Goal: Transaction & Acquisition: Obtain resource

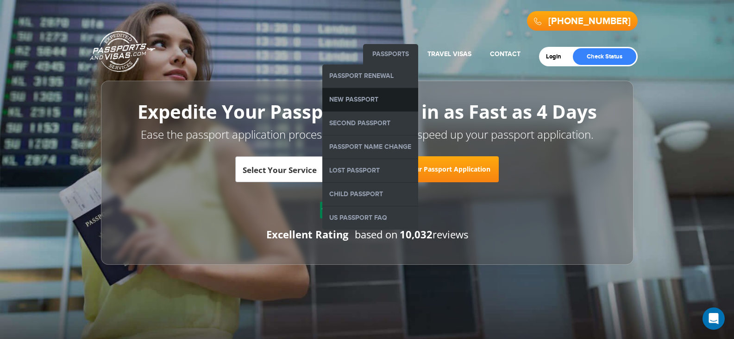
click at [385, 101] on link "New Passport" at bounding box center [371, 99] width 96 height 23
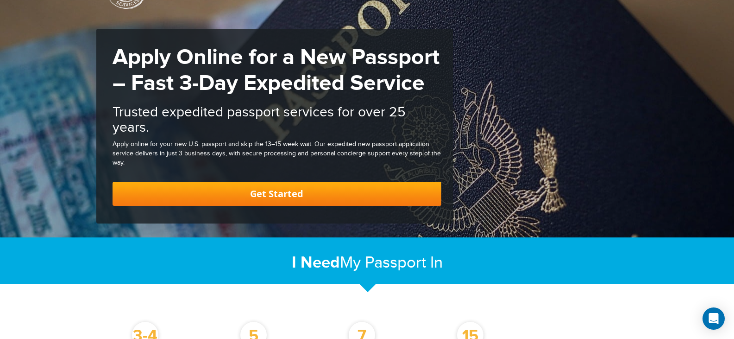
scroll to position [46, 0]
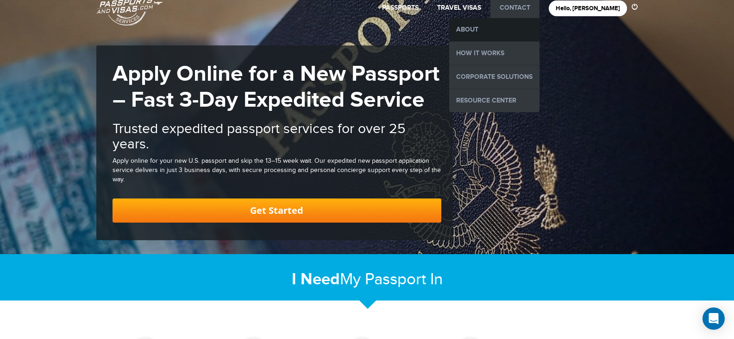
click at [532, 33] on link "About" at bounding box center [494, 29] width 90 height 23
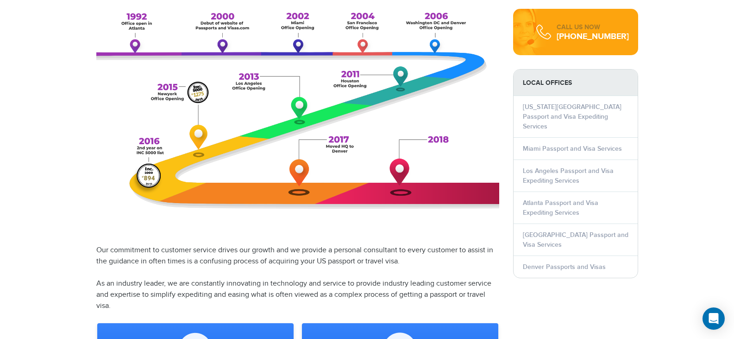
scroll to position [463, 0]
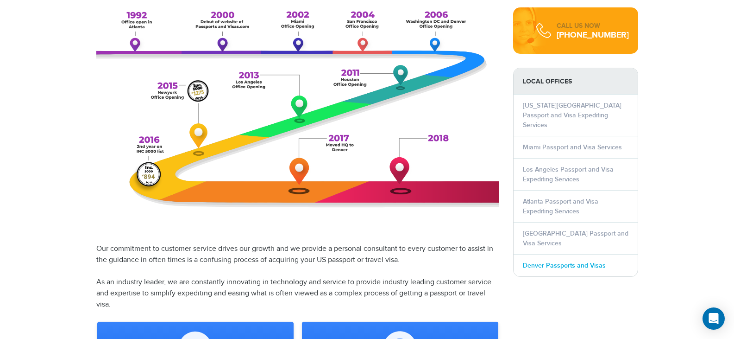
click at [556, 261] on link "Denver Passports and Visas" at bounding box center [564, 265] width 83 height 8
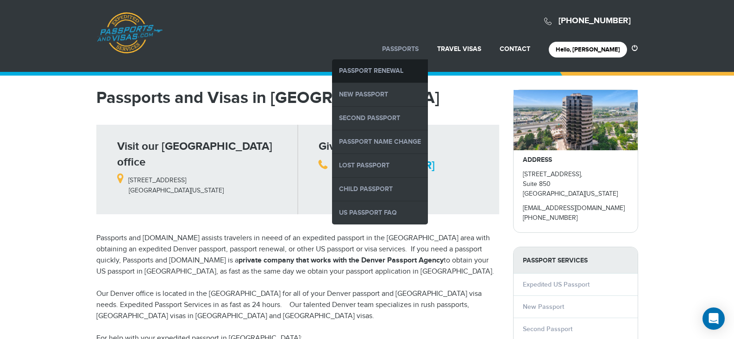
click at [420, 70] on link "Passport Renewal" at bounding box center [380, 70] width 96 height 23
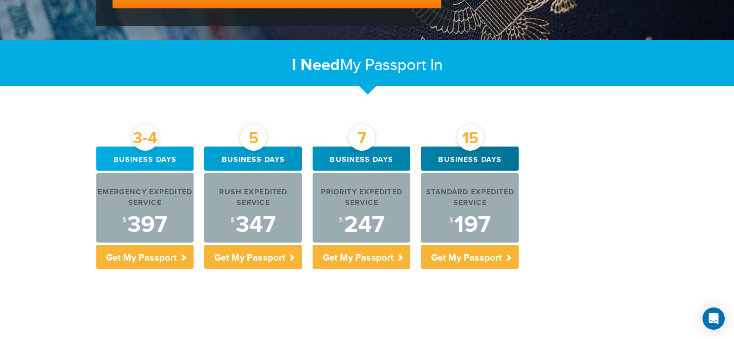
scroll to position [278, 0]
